Goal: Book appointment/travel/reservation

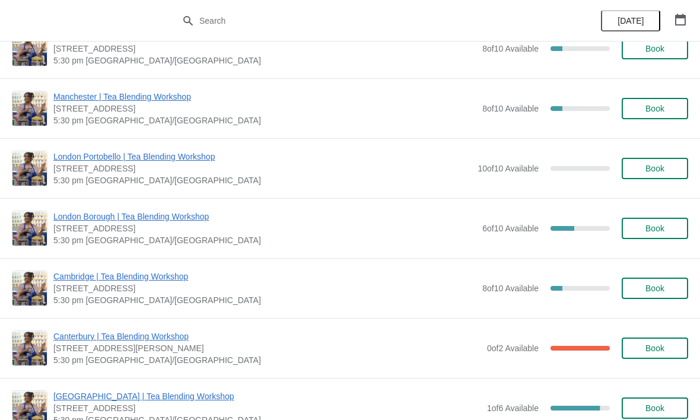
scroll to position [423, 0]
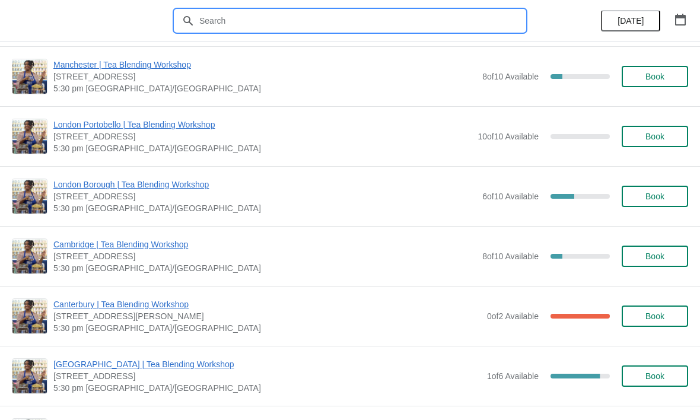
click at [364, 19] on input "text" at bounding box center [362, 20] width 326 height 21
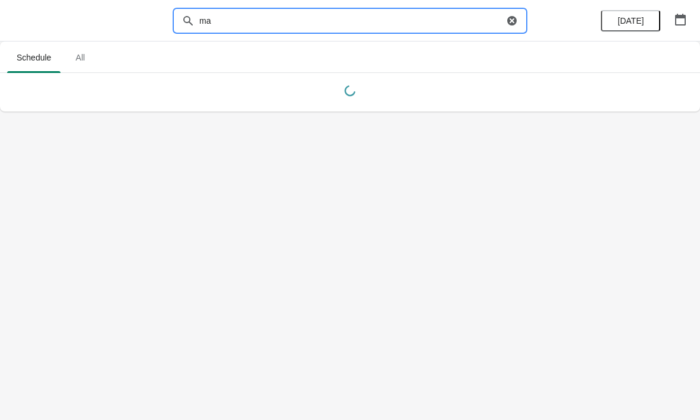
scroll to position [0, 0]
type input "m"
click at [634, 15] on button "[DATE]" at bounding box center [630, 20] width 59 height 21
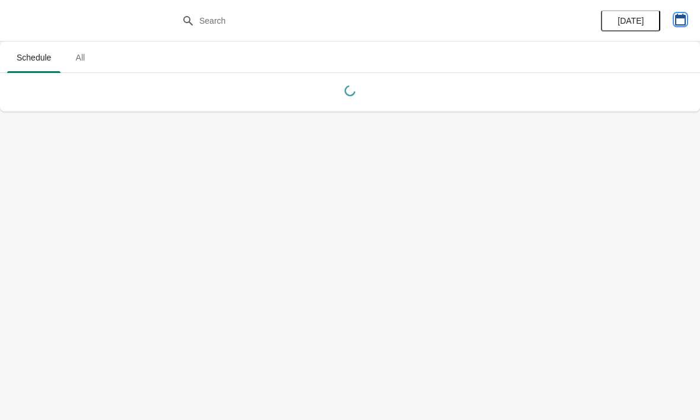
click at [673, 20] on button "button" at bounding box center [680, 19] width 21 height 21
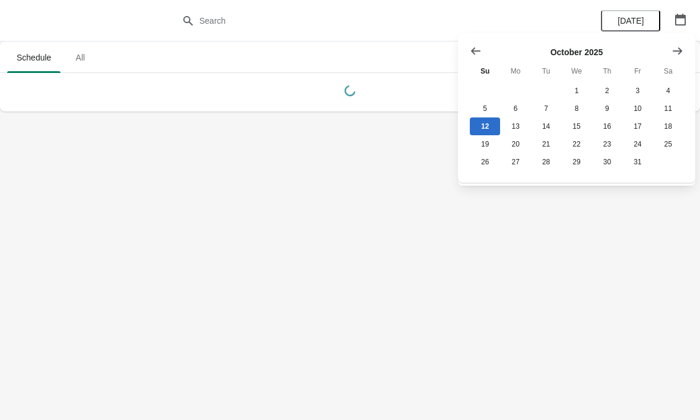
click at [678, 53] on icon "Show next month, November 2025" at bounding box center [678, 51] width 12 height 12
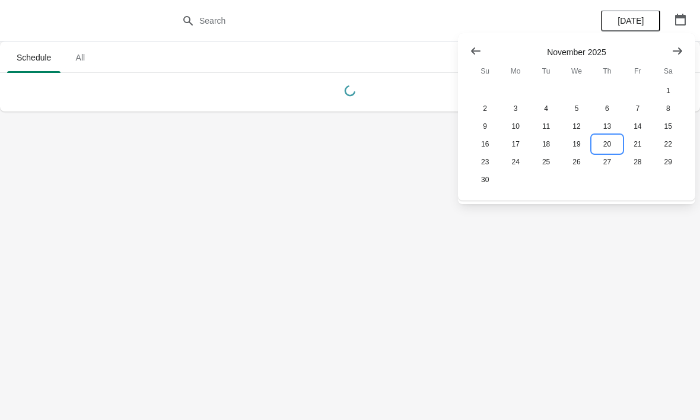
click at [603, 141] on button "20" at bounding box center [607, 144] width 30 height 18
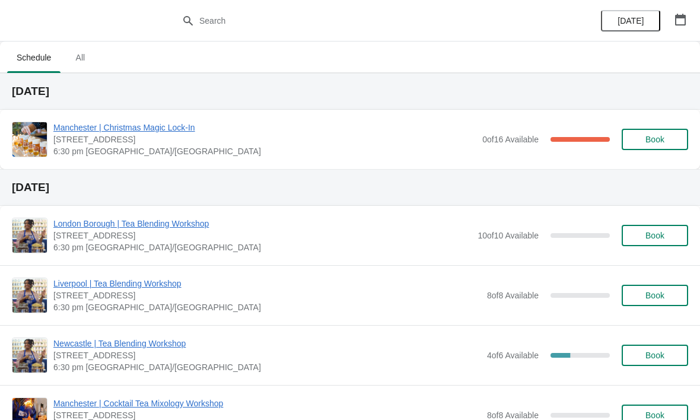
click at [638, 144] on button "Book" at bounding box center [655, 139] width 66 height 21
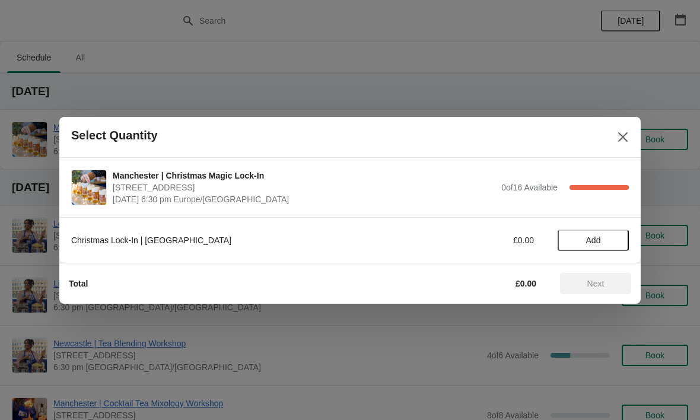
click at [602, 237] on span "Add" at bounding box center [594, 240] width 50 height 9
click at [595, 273] on button "Next" at bounding box center [595, 283] width 71 height 21
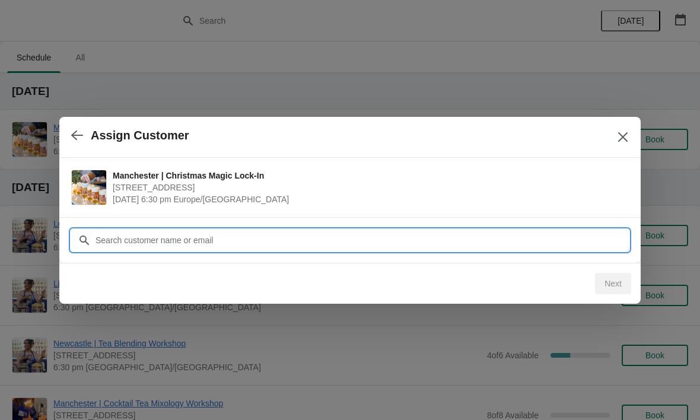
click at [442, 234] on input "Customer" at bounding box center [362, 240] width 534 height 21
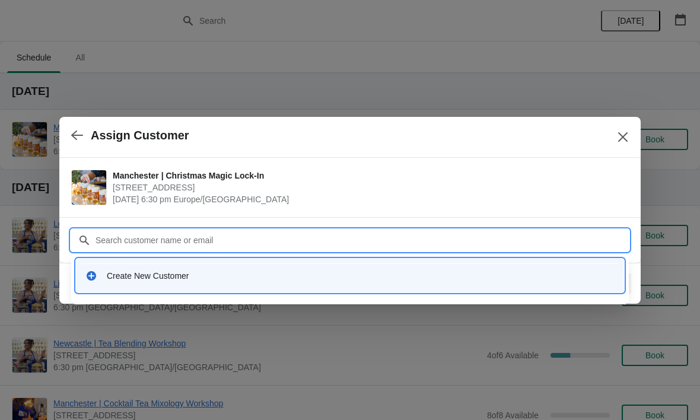
click at [131, 277] on div "Create New Customer" at bounding box center [361, 276] width 508 height 12
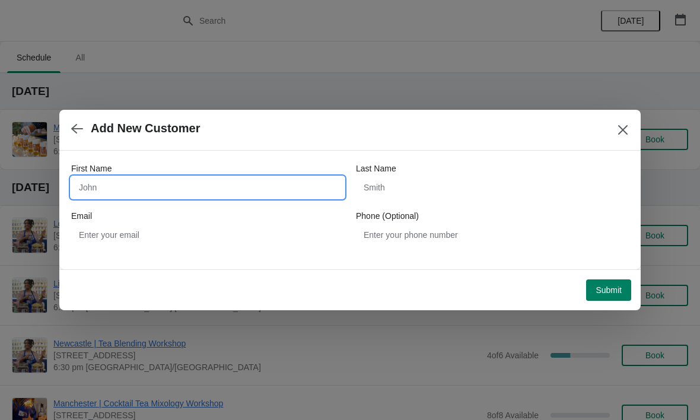
click at [107, 180] on input "First Name" at bounding box center [207, 187] width 273 height 21
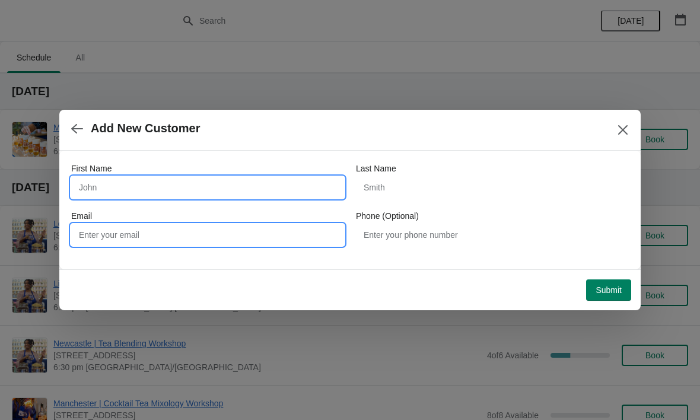
click at [134, 231] on input "Email" at bounding box center [207, 234] width 273 height 21
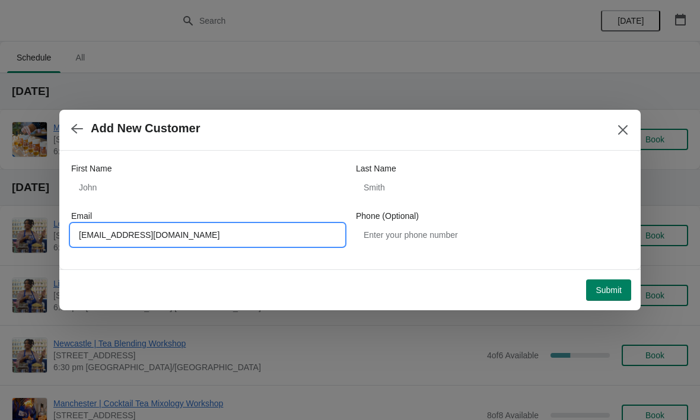
type input "[EMAIL_ADDRESS][DOMAIN_NAME]"
click at [142, 196] on input "First Name" at bounding box center [207, 187] width 273 height 21
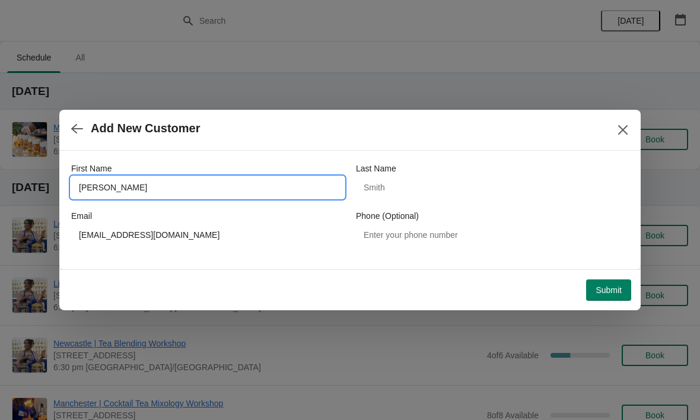
type input "[PERSON_NAME]"
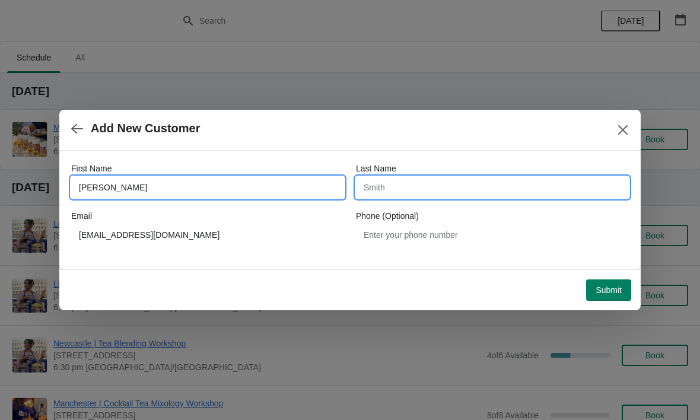
click at [459, 187] on input "Last Name" at bounding box center [492, 187] width 273 height 21
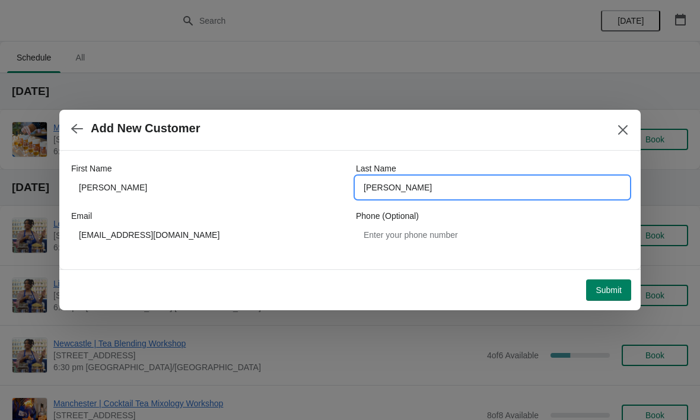
type input "[PERSON_NAME]"
click at [611, 280] on button "Submit" at bounding box center [608, 290] width 45 height 21
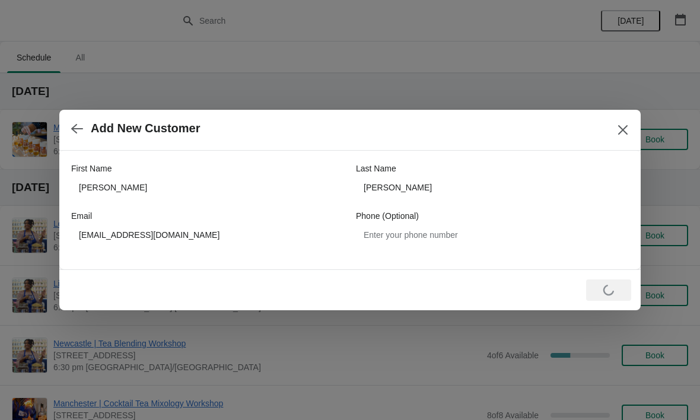
click at [84, 129] on button "button" at bounding box center [76, 128] width 21 height 23
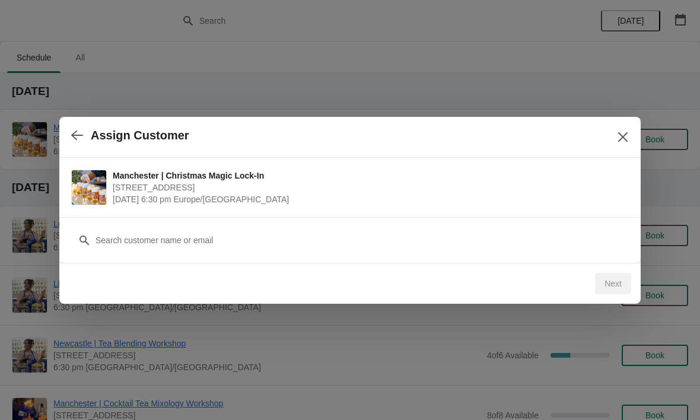
click at [83, 134] on button "button" at bounding box center [76, 135] width 21 height 23
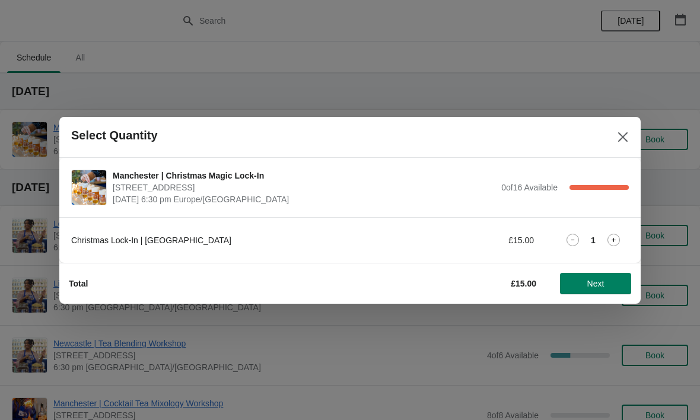
click at [616, 242] on icon at bounding box center [614, 240] width 12 height 12
click at [592, 285] on span "Next" at bounding box center [596, 283] width 17 height 9
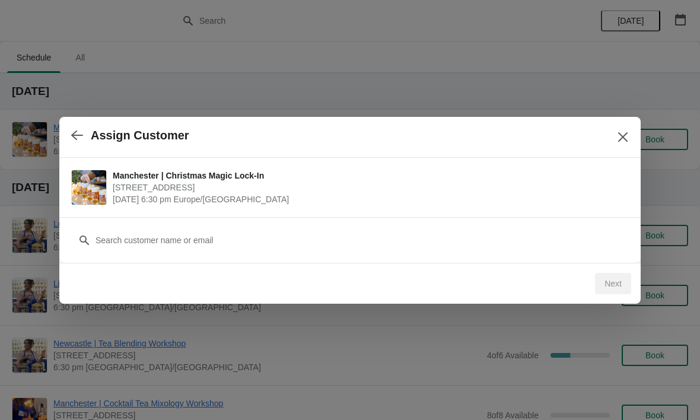
click at [604, 278] on div "Next" at bounding box center [613, 283] width 36 height 21
click at [415, 278] on div "Next" at bounding box center [347, 281] width 567 height 26
click at [71, 131] on icon "button" at bounding box center [77, 135] width 12 height 12
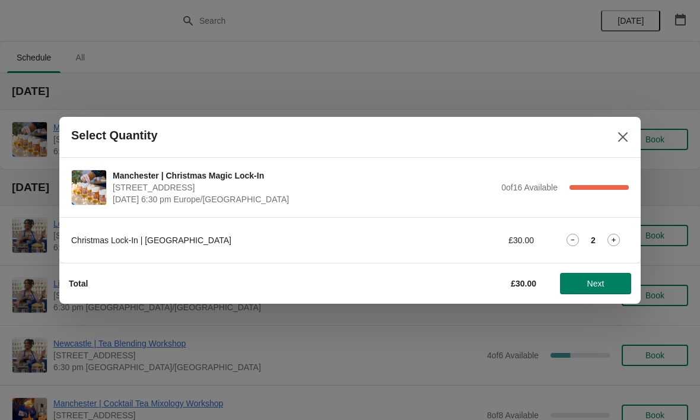
click at [568, 234] on icon at bounding box center [573, 240] width 12 height 12
click at [595, 280] on span "Next" at bounding box center [596, 283] width 17 height 9
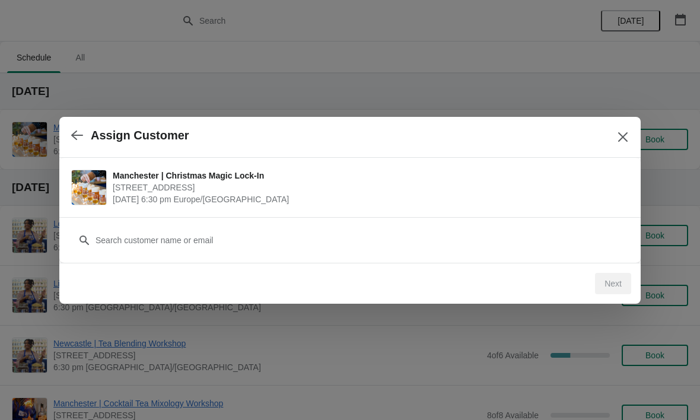
click at [612, 288] on div "Next" at bounding box center [613, 283] width 36 height 21
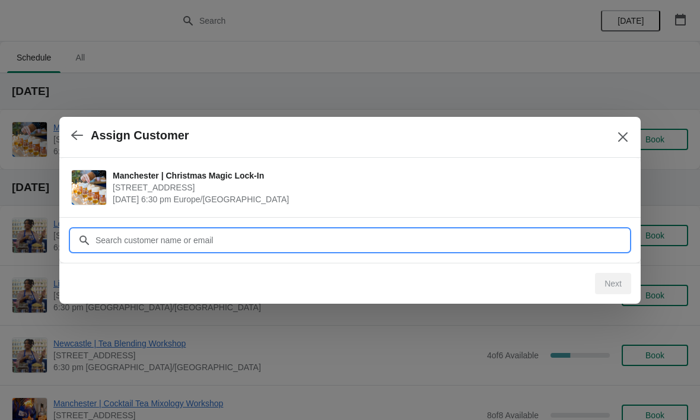
click at [412, 246] on input "Customer" at bounding box center [362, 240] width 534 height 21
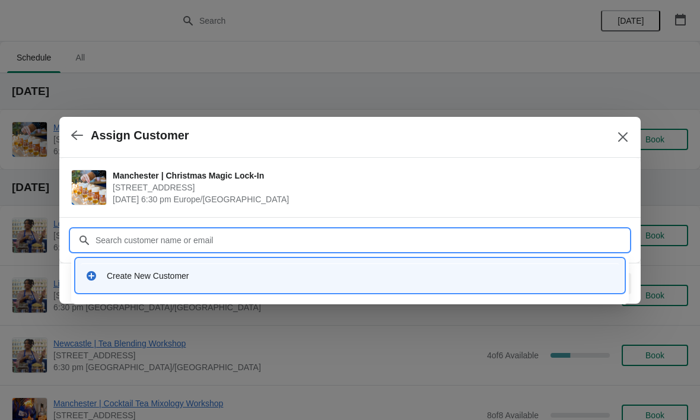
click at [123, 273] on div "Create New Customer" at bounding box center [361, 276] width 508 height 12
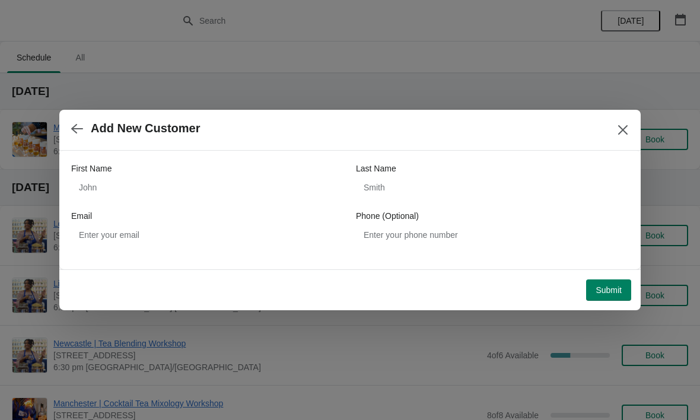
click at [112, 169] on label "First Name" at bounding box center [91, 169] width 40 height 12
click at [112, 177] on input "First Name" at bounding box center [207, 187] width 273 height 21
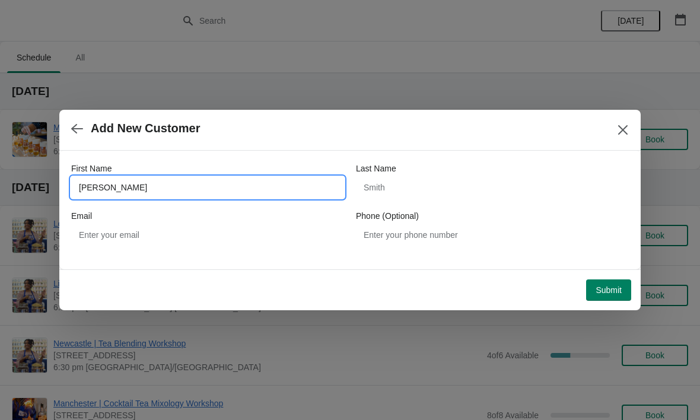
type input "[PERSON_NAME]"
click at [614, 291] on span "Submit" at bounding box center [609, 289] width 26 height 9
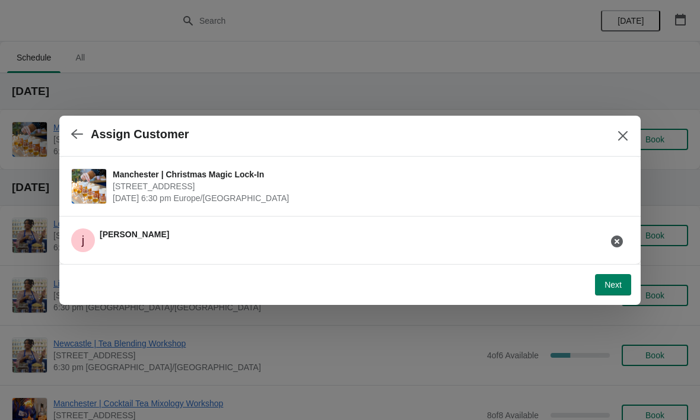
click at [80, 132] on icon "button" at bounding box center [77, 134] width 12 height 12
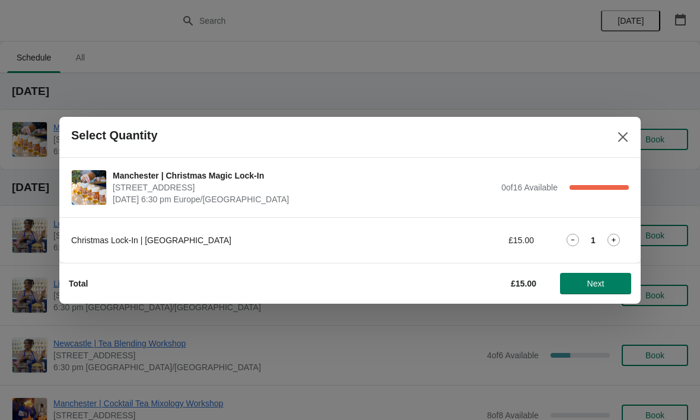
click at [610, 235] on icon at bounding box center [614, 240] width 12 height 12
click at [593, 279] on span "Next" at bounding box center [596, 283] width 17 height 9
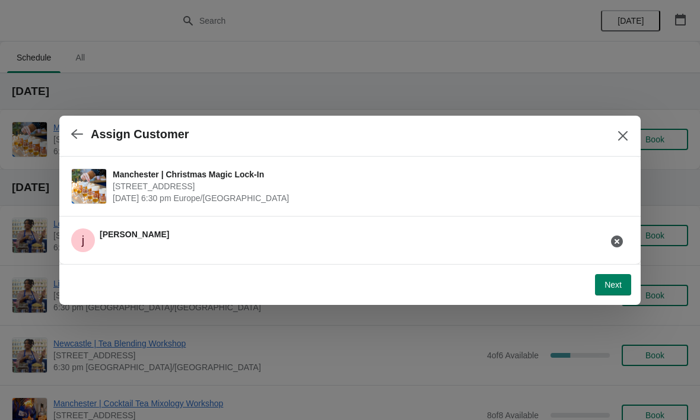
click at [125, 239] on div "[PERSON_NAME]" at bounding box center [345, 235] width 567 height 33
click at [611, 284] on span "Next" at bounding box center [613, 284] width 17 height 9
select select "No"
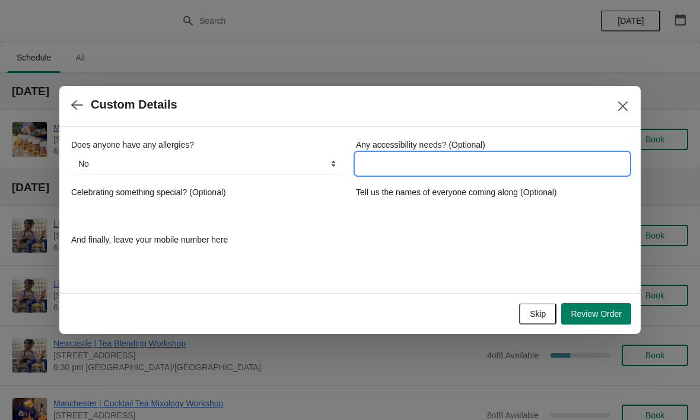
click at [380, 159] on input "Any accessibility needs? (Optional)" at bounding box center [492, 163] width 273 height 21
type input "no"
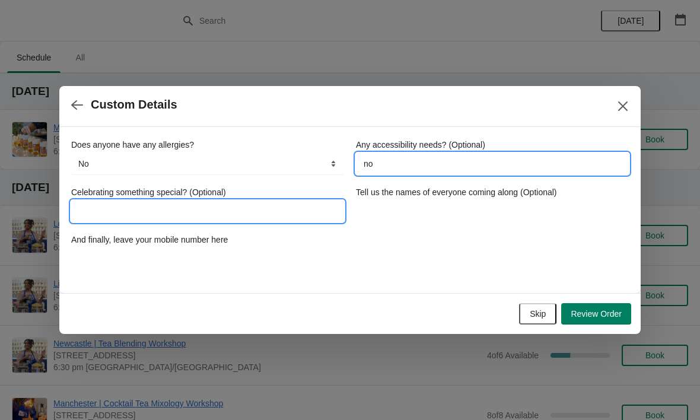
click at [116, 207] on input "Celebrating something special? (Optional)" at bounding box center [207, 211] width 273 height 21
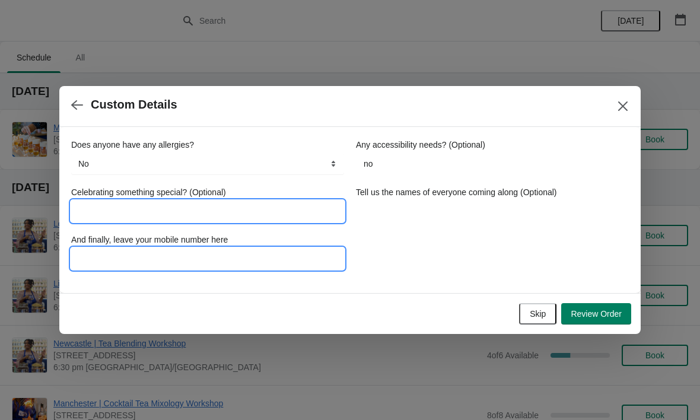
click at [128, 252] on input "And finally, leave your mobile number here" at bounding box center [207, 258] width 273 height 21
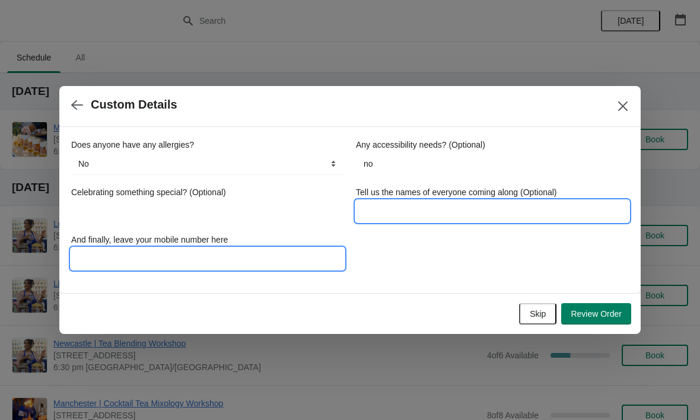
click at [428, 208] on input "Tell us the names of everyone coming along (Optional)" at bounding box center [492, 211] width 273 height 21
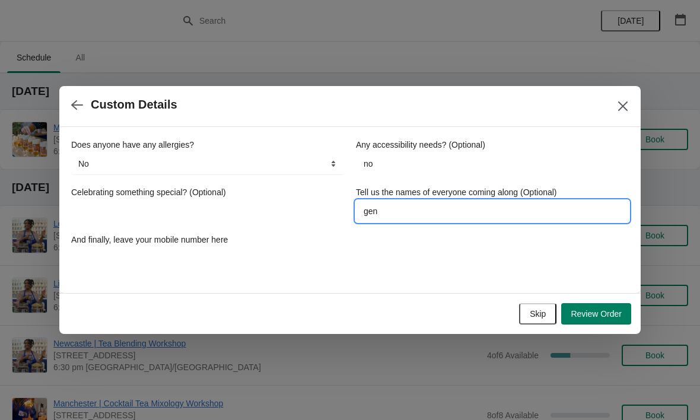
type input "geni"
click at [594, 312] on span "Review Order" at bounding box center [596, 313] width 51 height 9
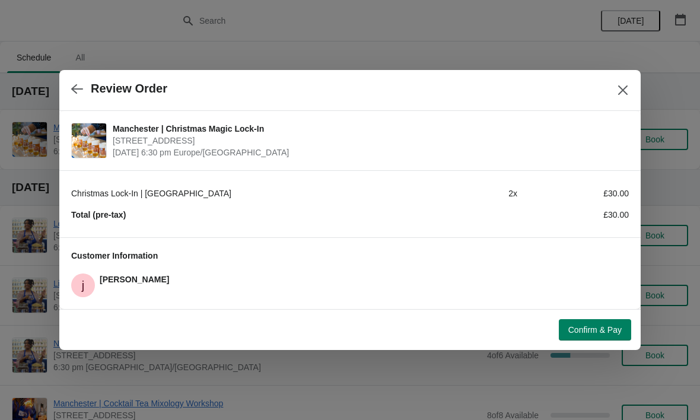
click at [599, 331] on span "Confirm & Pay" at bounding box center [595, 329] width 53 height 9
